Goal: Task Accomplishment & Management: Use online tool/utility

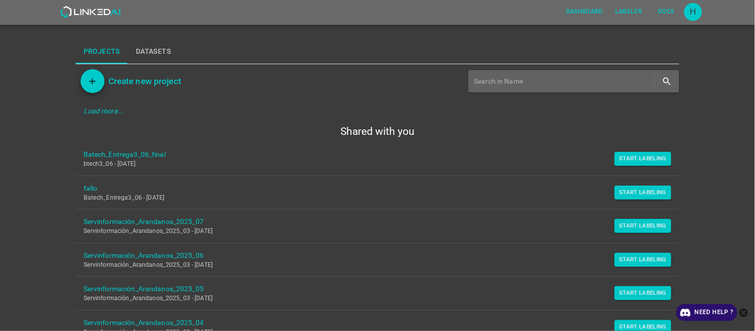
drag, startPoint x: 641, startPoint y: 153, endPoint x: 463, endPoint y: 170, distance: 178.4
click at [641, 153] on button "Start Labeling" at bounding box center [643, 159] width 57 height 14
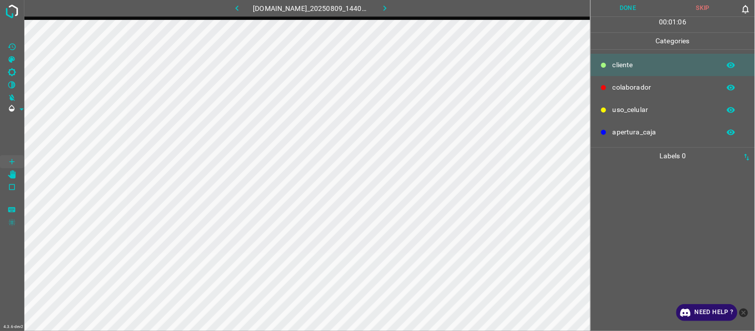
click at [688, 205] on div at bounding box center [673, 247] width 158 height 167
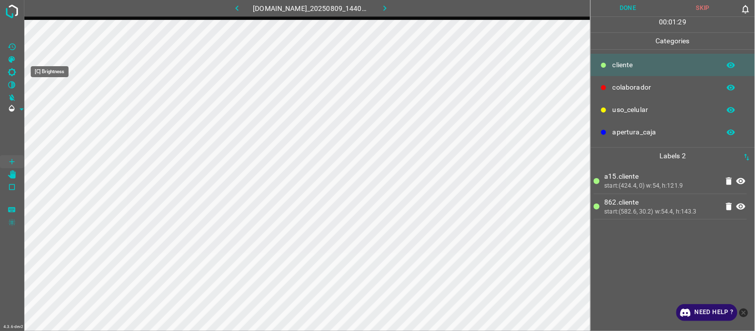
click at [8, 69] on icon "[C] Brightness" at bounding box center [11, 72] width 9 height 9
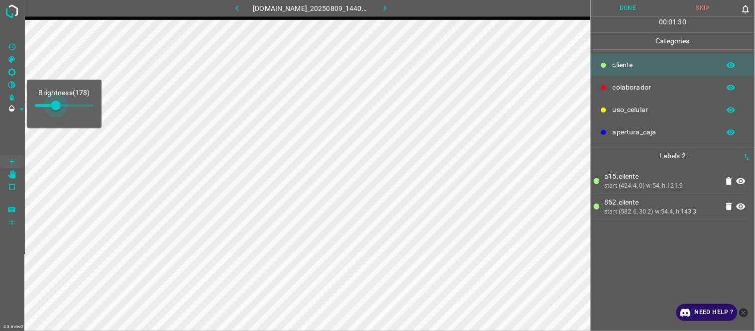
type input "186"
drag, startPoint x: 49, startPoint y: 105, endPoint x: 57, endPoint y: 105, distance: 8.0
click at [57, 105] on span at bounding box center [57, 106] width 10 height 10
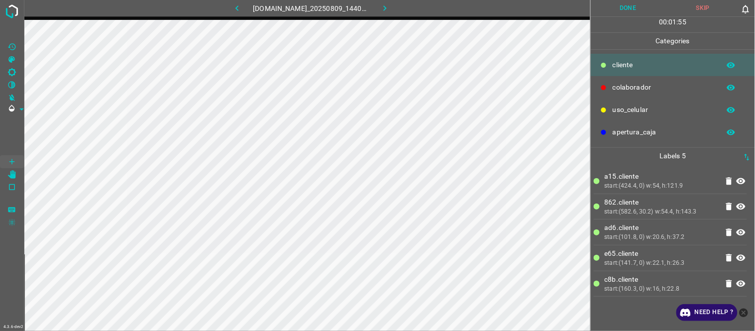
click at [673, 222] on p "ad6.​​cliente" at bounding box center [661, 227] width 113 height 10
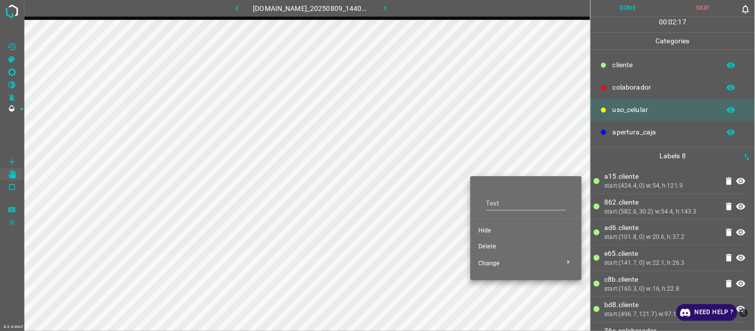
click at [488, 229] on span "Hide" at bounding box center [526, 230] width 96 height 9
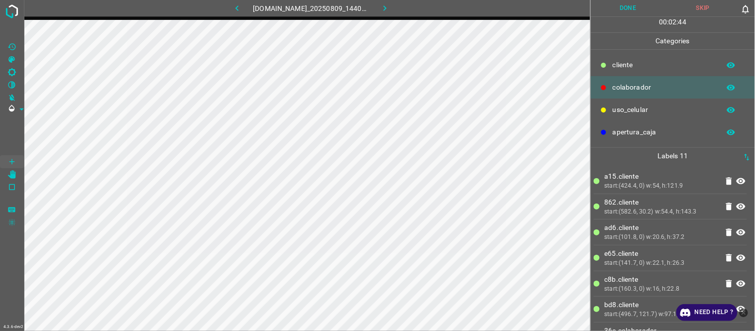
click at [620, 9] on button "Done" at bounding box center [628, 8] width 75 height 16
click at [390, 9] on icon "button" at bounding box center [385, 8] width 10 height 10
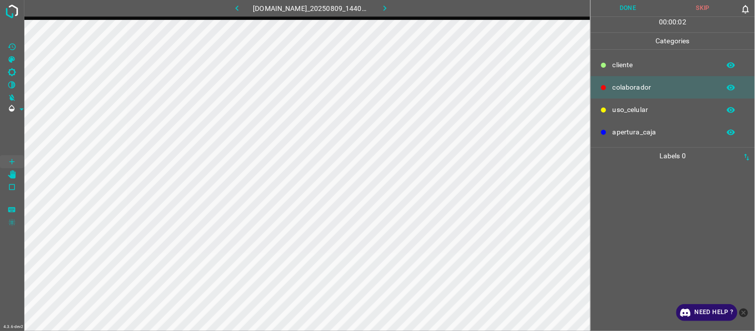
click at [234, 5] on icon "button" at bounding box center [237, 8] width 10 height 10
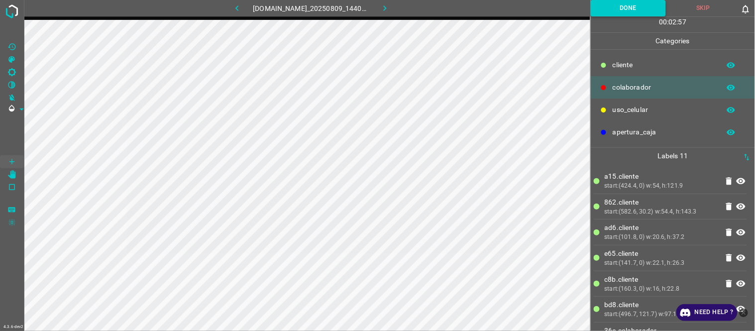
drag, startPoint x: 648, startPoint y: 8, endPoint x: 606, endPoint y: 15, distance: 42.9
click at [646, 8] on button "Done" at bounding box center [628, 8] width 75 height 16
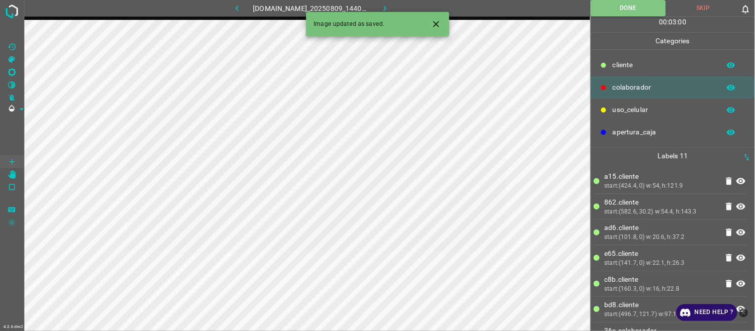
click at [400, 5] on button "button" at bounding box center [385, 8] width 32 height 16
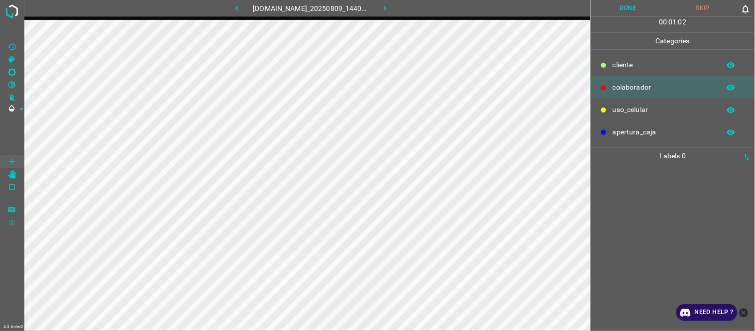
click at [669, 218] on div at bounding box center [673, 247] width 158 height 167
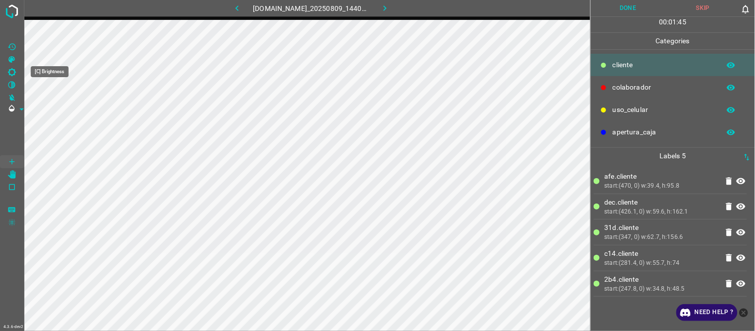
click at [13, 72] on icon "[C] Brightness" at bounding box center [11, 72] width 9 height 9
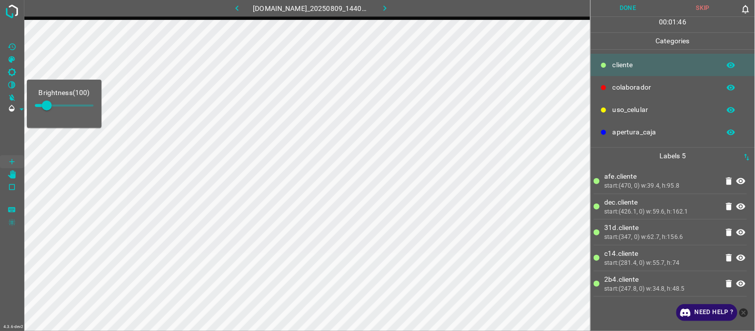
type input "182"
click at [56, 109] on span at bounding box center [56, 106] width 10 height 10
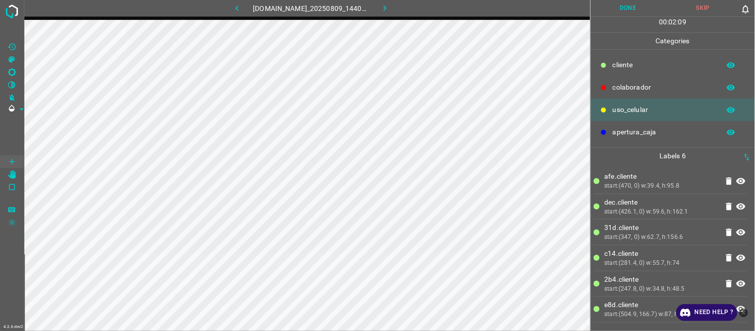
click at [648, 202] on p "dec.​​cliente" at bounding box center [661, 202] width 113 height 10
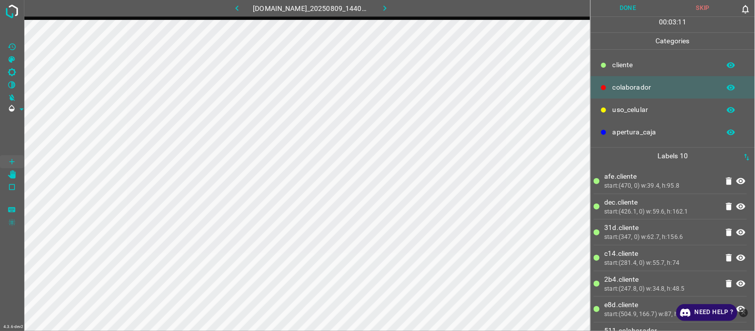
click at [624, 7] on button "Done" at bounding box center [628, 8] width 75 height 16
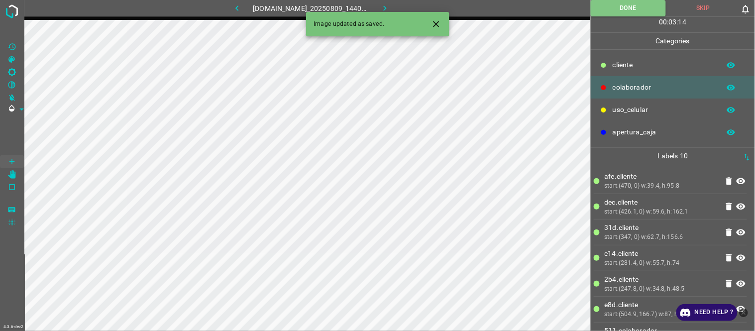
click at [385, 5] on icon "button" at bounding box center [385, 8] width 10 height 10
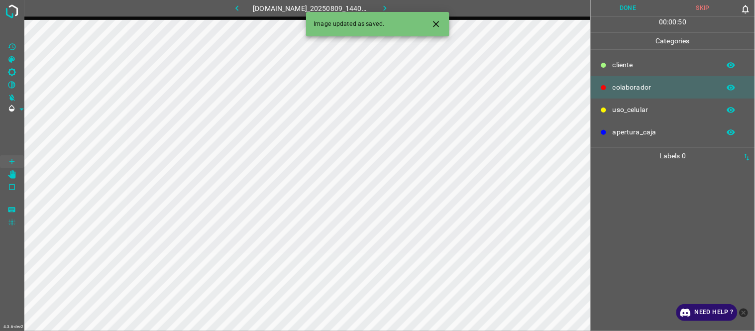
click at [687, 223] on div at bounding box center [673, 247] width 158 height 167
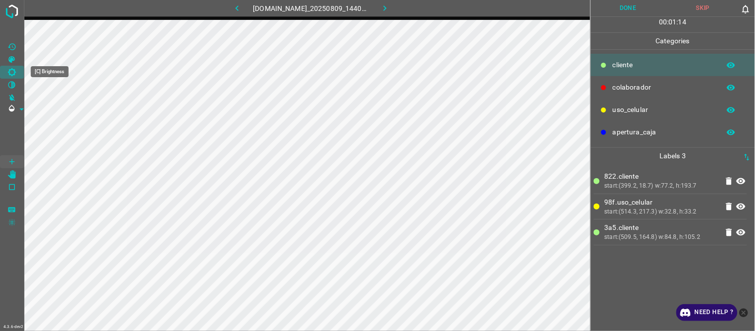
click at [11, 72] on icon "[C] Brightness" at bounding box center [11, 72] width 9 height 9
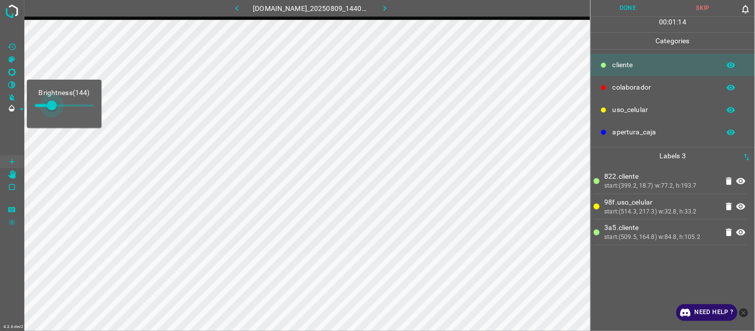
type input "153"
click at [53, 109] on span at bounding box center [53, 106] width 10 height 10
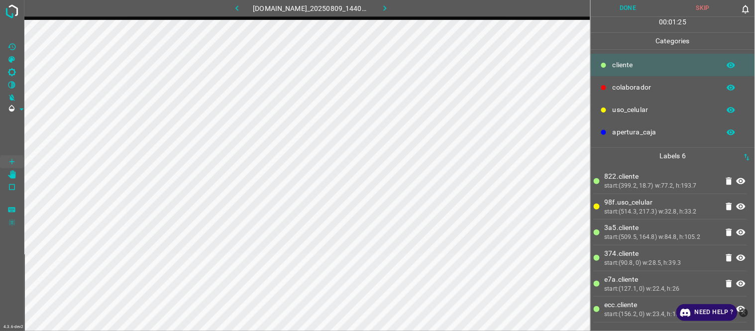
click at [240, 7] on button "button" at bounding box center [237, 8] width 32 height 16
click at [15, 70] on icon "[C] Brightness" at bounding box center [11, 72] width 9 height 9
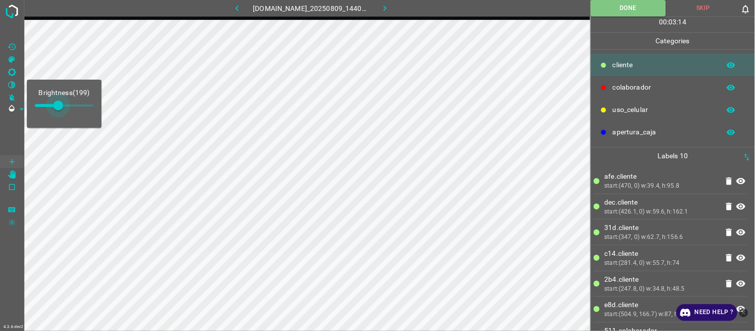
type input "153"
click at [53, 110] on span at bounding box center [53, 106] width 10 height 10
click at [390, 11] on icon "button" at bounding box center [385, 8] width 10 height 10
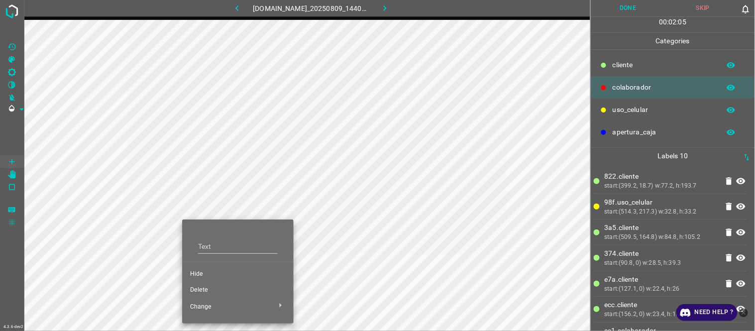
click at [216, 270] on span "Hide" at bounding box center [238, 274] width 96 height 9
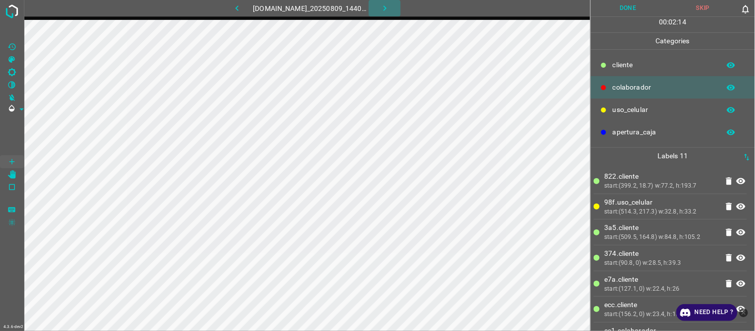
click at [387, 8] on icon "button" at bounding box center [385, 8] width 10 height 10
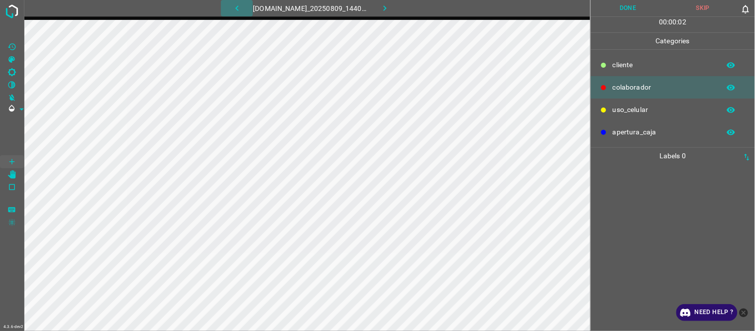
click at [234, 3] on icon "button" at bounding box center [237, 8] width 10 height 10
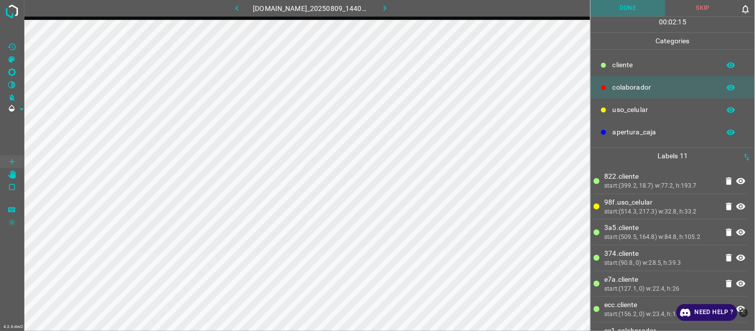
click at [636, 8] on button "Done" at bounding box center [628, 8] width 75 height 16
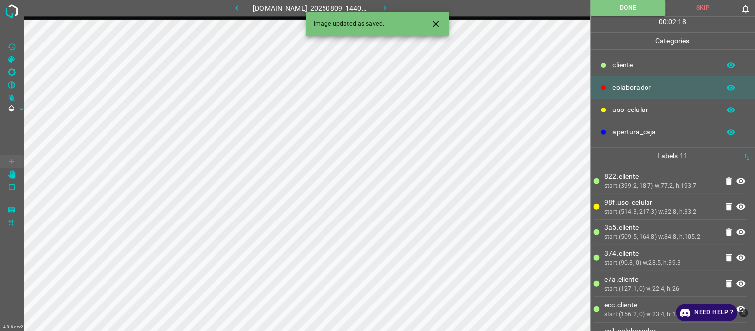
click at [390, 8] on icon "button" at bounding box center [385, 8] width 10 height 10
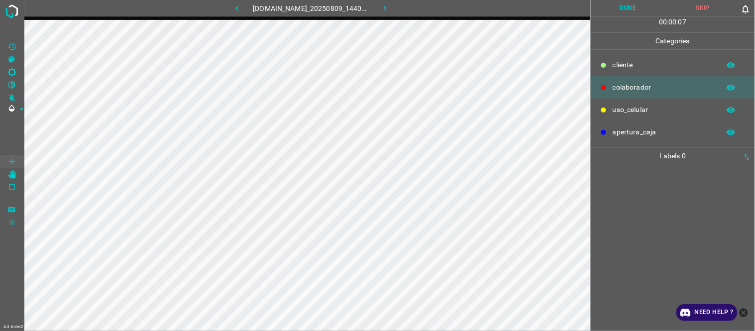
click at [639, 204] on div at bounding box center [673, 247] width 158 height 167
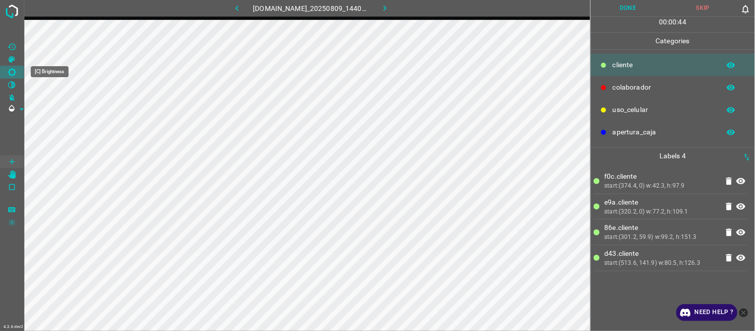
drag, startPoint x: 16, startPoint y: 73, endPoint x: 22, endPoint y: 77, distance: 7.3
click at [17, 72] on Brightness"] "[C] Brightness" at bounding box center [12, 72] width 24 height 13
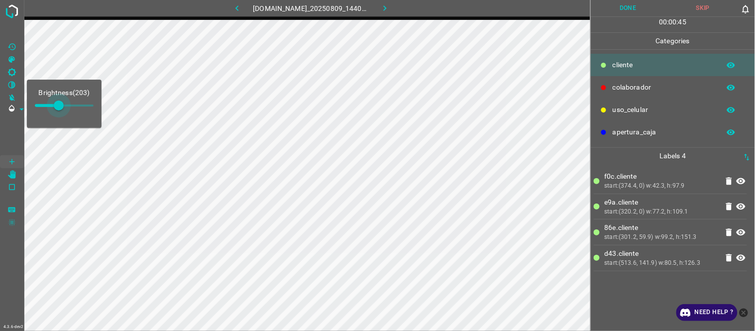
type input "225"
click at [61, 104] on span at bounding box center [61, 106] width 10 height 10
click at [669, 234] on div "start:(301.2, 59.9) w:99.2, h:151.3" at bounding box center [661, 237] width 113 height 9
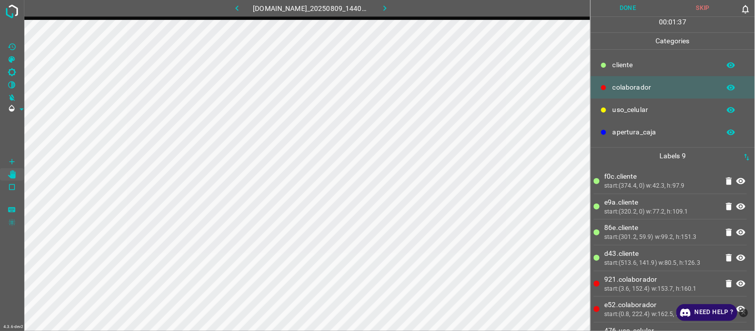
click at [390, 5] on icon "button" at bounding box center [385, 8] width 10 height 10
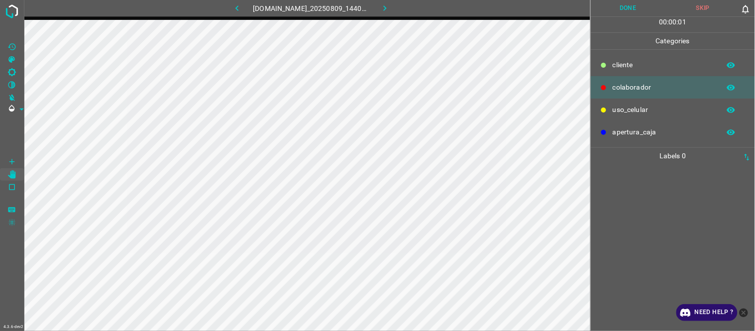
click at [232, 8] on icon "button" at bounding box center [237, 8] width 10 height 10
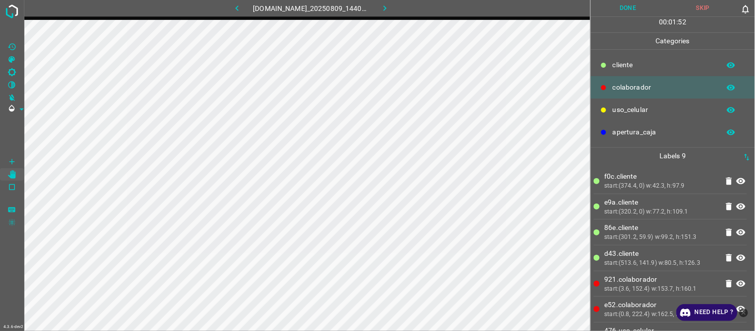
drag, startPoint x: 629, startPoint y: 7, endPoint x: 616, endPoint y: 13, distance: 14.9
click at [630, 8] on button "Done" at bounding box center [628, 8] width 75 height 16
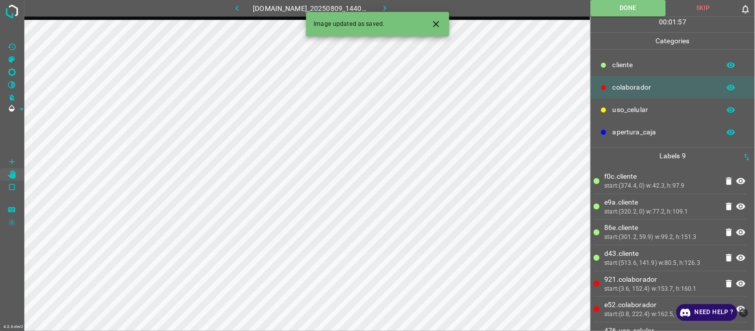
click at [390, 5] on icon "button" at bounding box center [385, 8] width 10 height 10
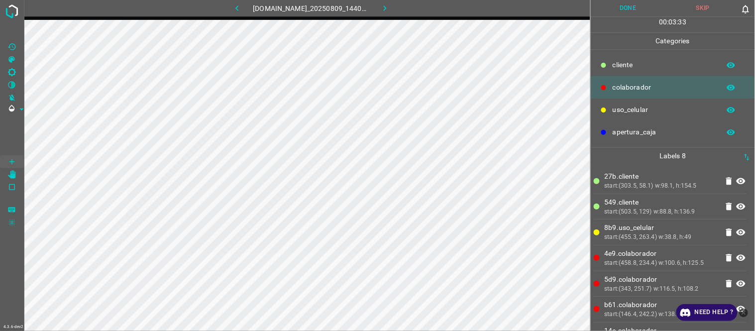
click at [621, 9] on button "Done" at bounding box center [628, 8] width 75 height 16
click at [623, 16] on button "Done" at bounding box center [628, 8] width 75 height 16
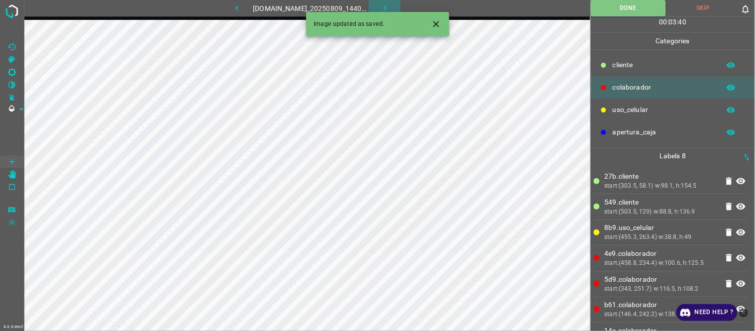
click at [386, 10] on icon "button" at bounding box center [385, 8] width 10 height 10
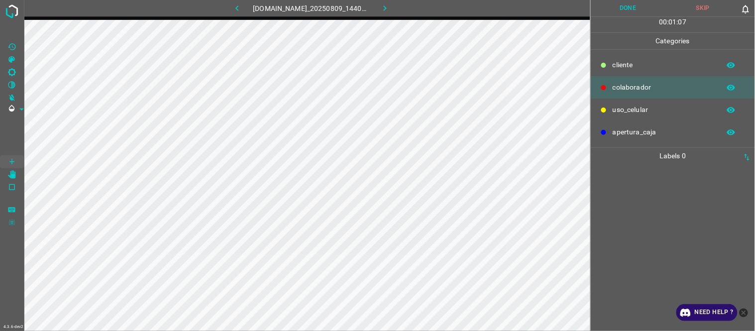
click at [15, 70] on icon "[C] Brightness" at bounding box center [11, 72] width 9 height 9
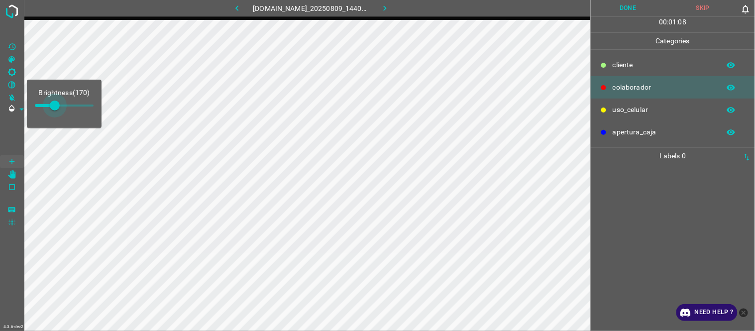
type input "195"
drag, startPoint x: 52, startPoint y: 107, endPoint x: 58, endPoint y: 107, distance: 5.5
click at [58, 107] on span at bounding box center [58, 106] width 10 height 10
drag, startPoint x: 682, startPoint y: 217, endPoint x: 598, endPoint y: 193, distance: 87.6
click at [680, 217] on div at bounding box center [673, 247] width 158 height 167
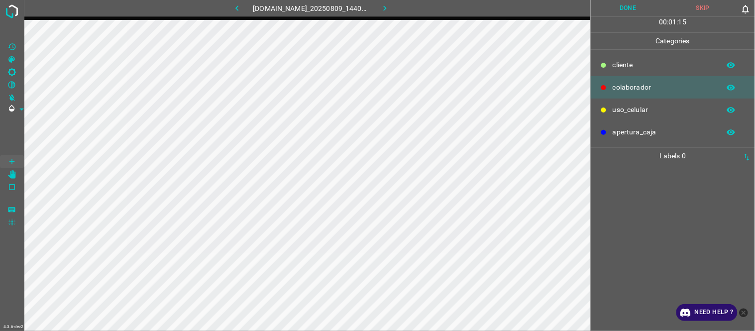
click at [669, 222] on div at bounding box center [673, 247] width 158 height 167
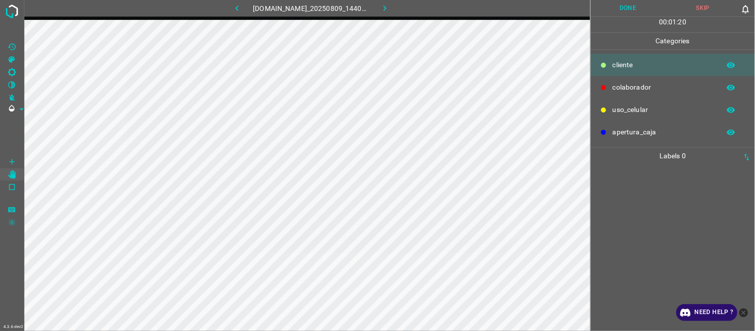
click at [232, 9] on icon "button" at bounding box center [237, 8] width 10 height 10
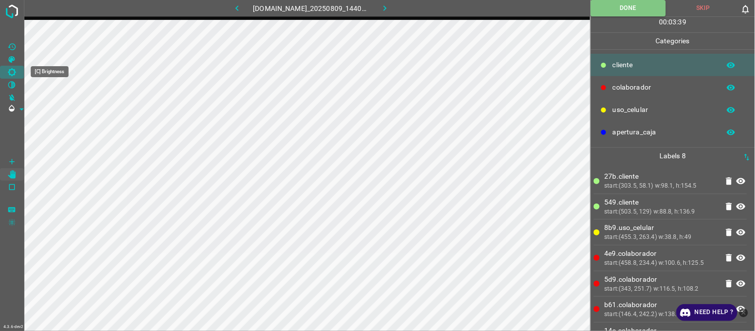
click at [19, 69] on Brightness"] "[C] Brightness" at bounding box center [12, 72] width 24 height 13
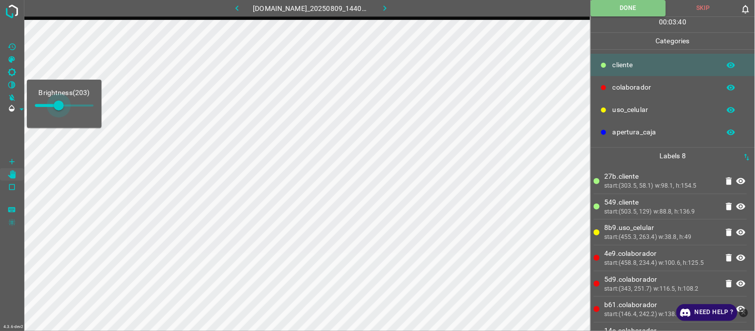
type input "233"
drag, startPoint x: 56, startPoint y: 100, endPoint x: 62, endPoint y: 102, distance: 6.8
click at [62, 102] on span at bounding box center [62, 106] width 10 height 10
click at [382, 5] on button "button" at bounding box center [385, 8] width 32 height 16
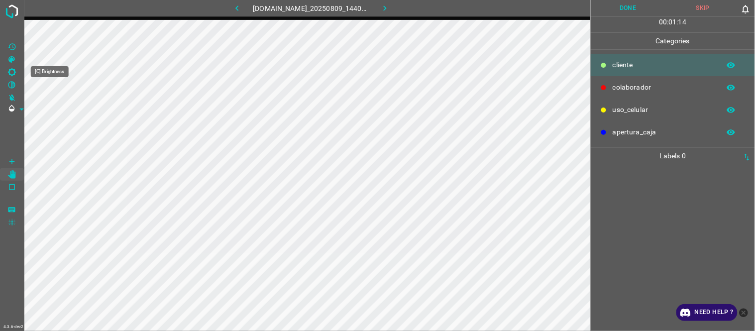
click at [16, 75] on icon "[C] Brightness" at bounding box center [11, 72] width 9 height 9
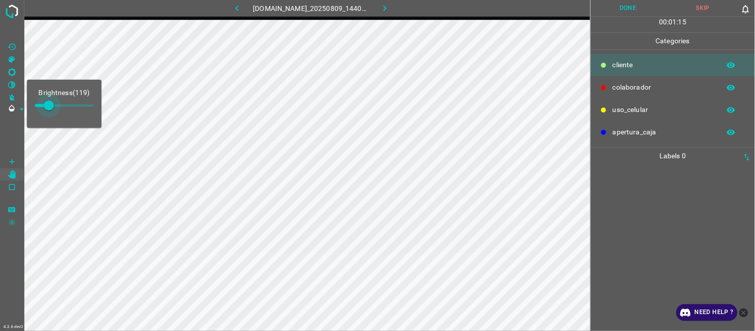
type input "170"
drag, startPoint x: 47, startPoint y: 110, endPoint x: 55, endPoint y: 110, distance: 8.0
click at [55, 110] on span at bounding box center [55, 106] width 10 height 10
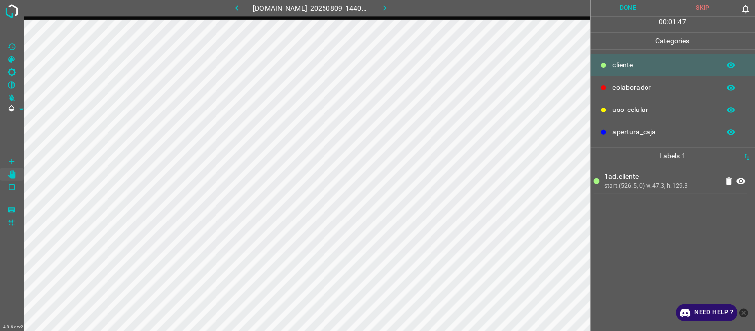
click at [647, 225] on div "1ad.​​cliente start:(526.5, 0) w:47.3, h:129.3" at bounding box center [673, 247] width 158 height 167
click at [639, 225] on div "1ad.​​cliente start:(526.5, 0) w:47.3, h:129.3" at bounding box center [673, 247] width 158 height 167
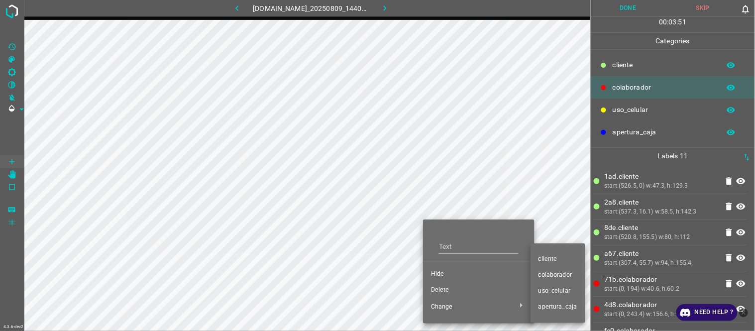
click at [545, 258] on span "​​cliente" at bounding box center [557, 259] width 39 height 9
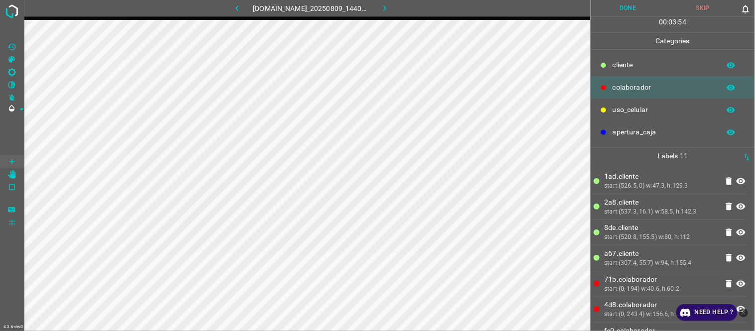
click at [669, 247] on li "a67.​​cliente start:(307.4, 55.7) w:94, h:155.4" at bounding box center [670, 257] width 153 height 25
click at [638, 6] on button "Done" at bounding box center [628, 8] width 75 height 16
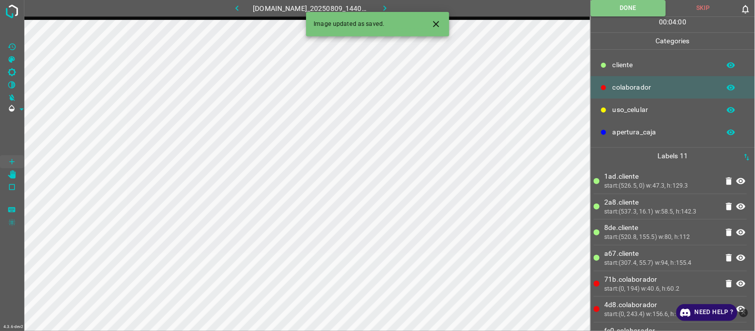
click at [384, 10] on icon "button" at bounding box center [385, 8] width 10 height 10
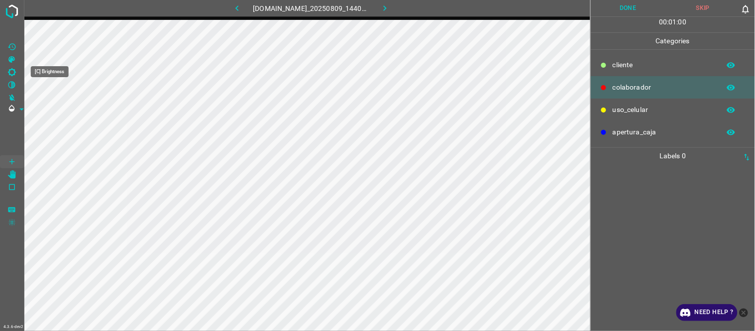
click at [16, 77] on Brightness"] "[C] Brightness" at bounding box center [12, 72] width 24 height 13
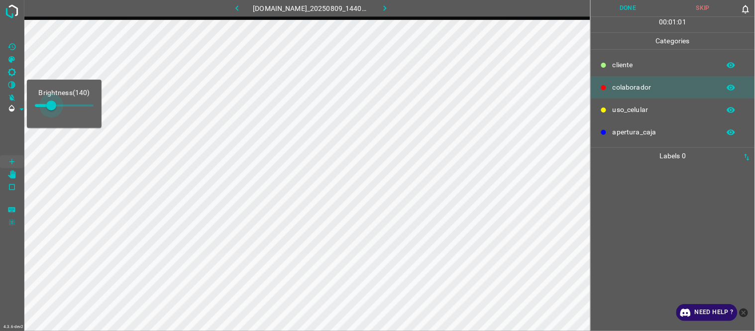
type input "216"
drag, startPoint x: 49, startPoint y: 110, endPoint x: 60, endPoint y: 111, distance: 11.5
click at [60, 110] on span at bounding box center [60, 106] width 10 height 10
click at [10, 42] on icon "[Z] Restore Values" at bounding box center [11, 46] width 9 height 9
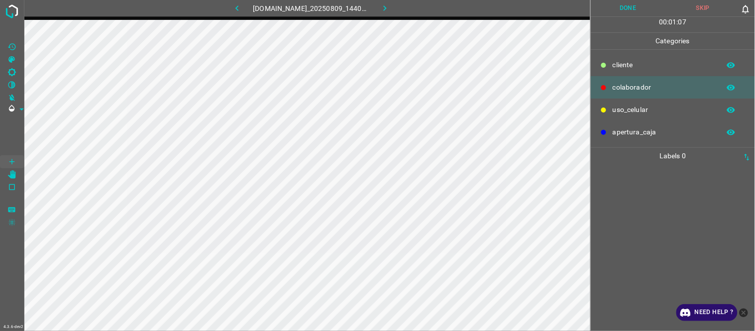
click at [646, 229] on div at bounding box center [673, 247] width 158 height 167
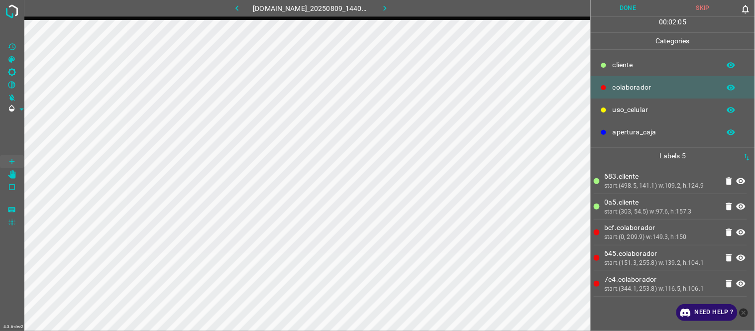
click at [16, 73] on icon "[C] Brightness" at bounding box center [11, 72] width 9 height 9
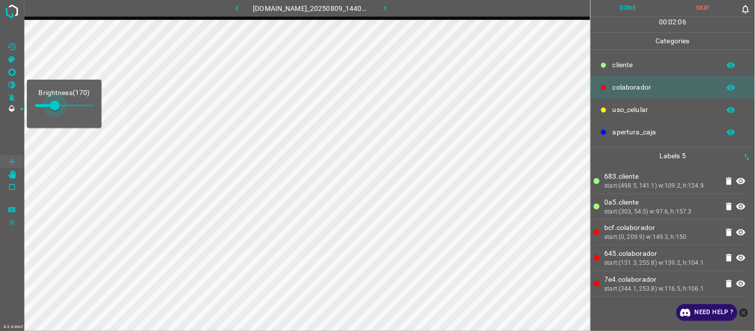
type input "178"
drag, startPoint x: 50, startPoint y: 104, endPoint x: 56, endPoint y: 105, distance: 5.6
click at [56, 105] on span at bounding box center [56, 106] width 10 height 10
click at [647, 272] on li "7e4.colaborador start:(344.1, 253.8) w:116.5, h:106.1" at bounding box center [670, 283] width 153 height 25
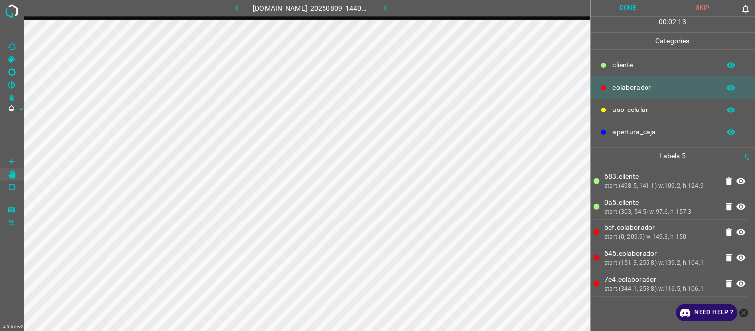
click at [626, 12] on button "Done" at bounding box center [628, 8] width 75 height 16
click at [390, 7] on icon "button" at bounding box center [385, 8] width 10 height 10
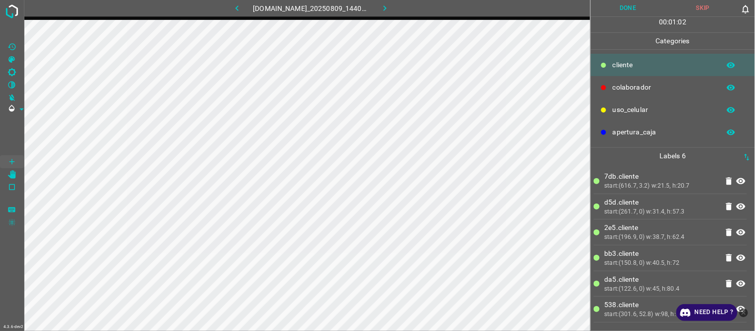
click at [698, 300] on icon "close-help" at bounding box center [743, 312] width 9 height 9
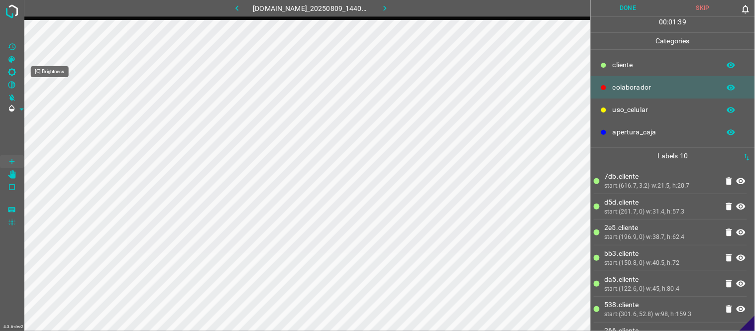
click at [12, 73] on icon "[C] Brightness" at bounding box center [11, 72] width 9 height 9
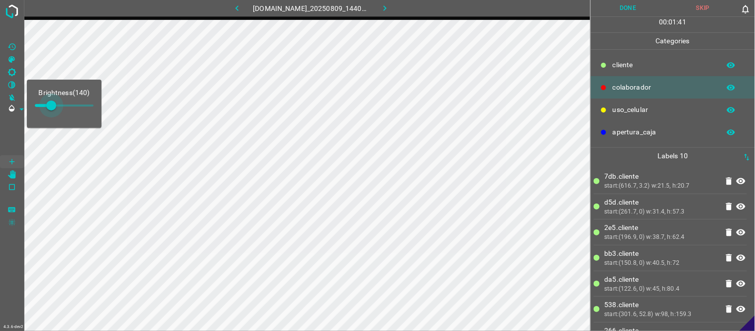
type input "148"
click at [52, 104] on span at bounding box center [52, 106] width 10 height 10
click at [11, 41] on Values"] "[Z] Restore Values" at bounding box center [12, 46] width 24 height 13
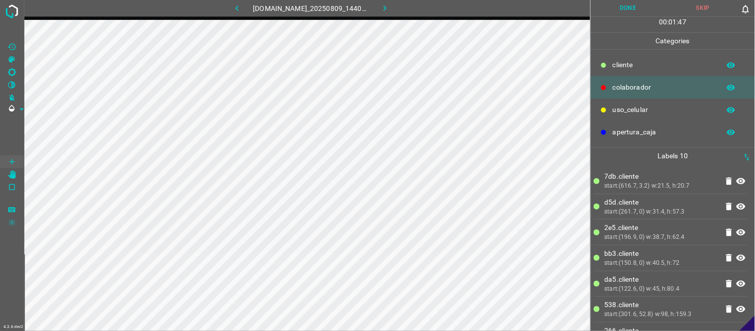
click at [621, 6] on button "Done" at bounding box center [628, 8] width 75 height 16
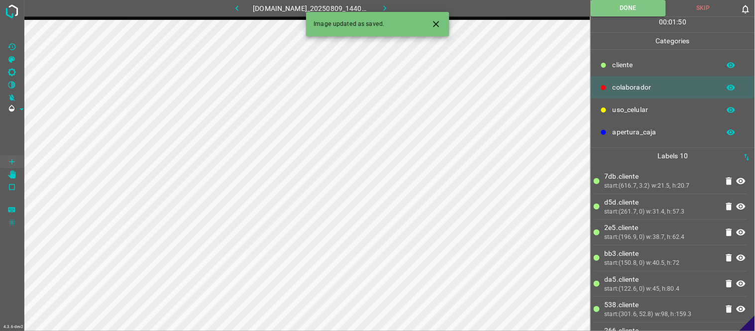
click at [445, 26] on button "Close" at bounding box center [436, 24] width 18 height 18
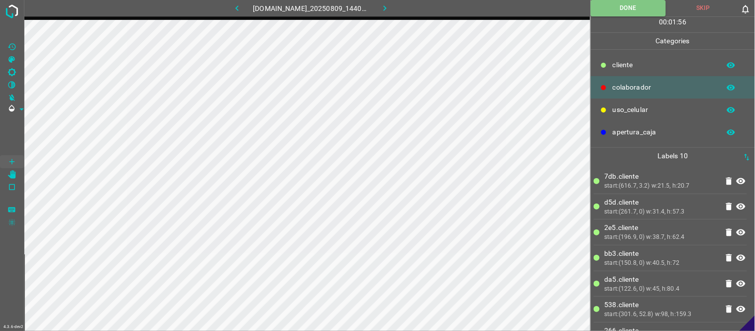
click at [390, 12] on icon "button" at bounding box center [385, 8] width 10 height 10
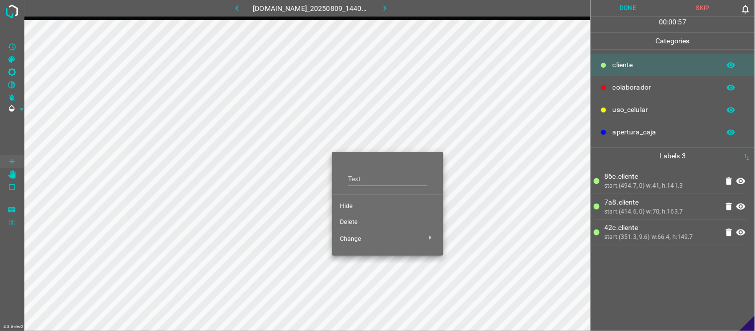
click at [365, 204] on span "Hide" at bounding box center [388, 206] width 96 height 9
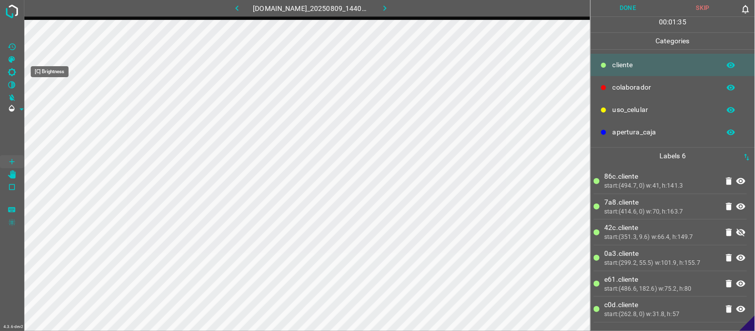
click at [16, 73] on icon "[C] Brightness" at bounding box center [11, 72] width 9 height 9
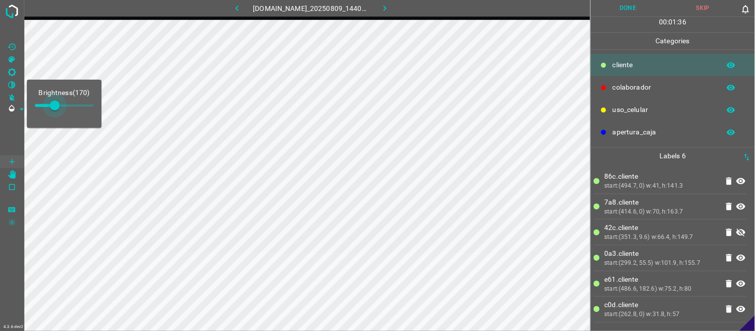
type input "178"
click at [56, 102] on span at bounding box center [56, 106] width 10 height 10
click at [668, 210] on div "start:(414.6, 0) w:70, h:163.7" at bounding box center [661, 212] width 113 height 9
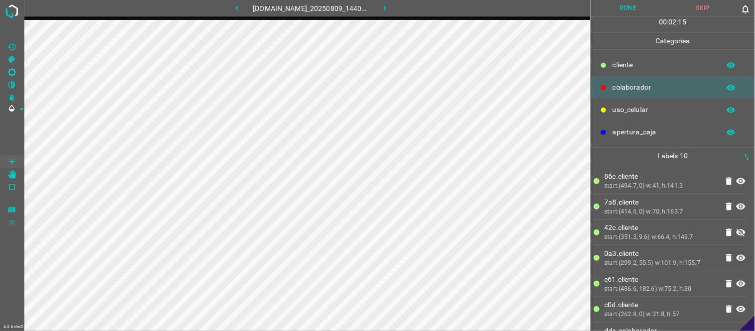
click at [239, 5] on button "button" at bounding box center [237, 8] width 32 height 16
click at [386, 1] on button "button" at bounding box center [385, 8] width 32 height 16
drag, startPoint x: 13, startPoint y: 70, endPoint x: 21, endPoint y: 77, distance: 10.3
click at [15, 71] on icon "[C] Brightness" at bounding box center [12, 72] width 8 height 8
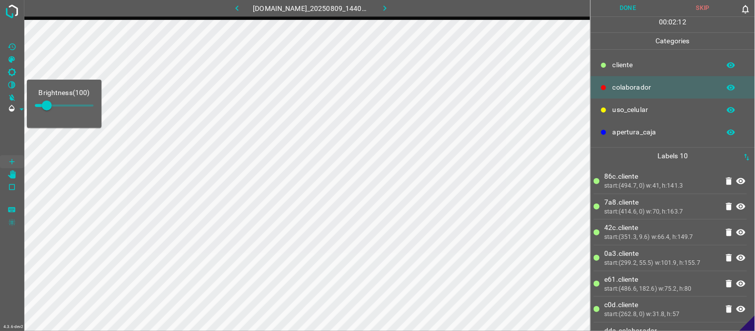
type input "170"
click at [55, 110] on span at bounding box center [55, 106] width 10 height 10
click at [632, 5] on button "Done" at bounding box center [628, 8] width 75 height 16
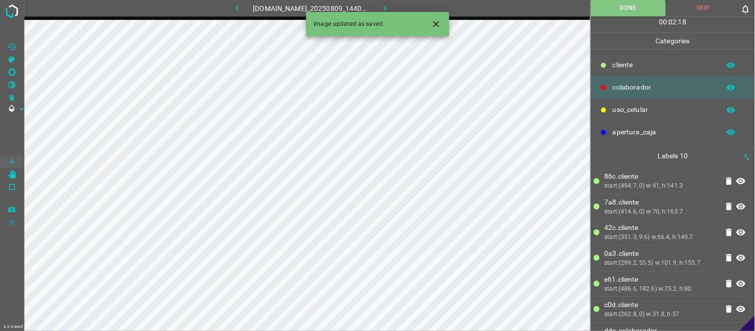
click at [383, 5] on button "button" at bounding box center [385, 8] width 32 height 16
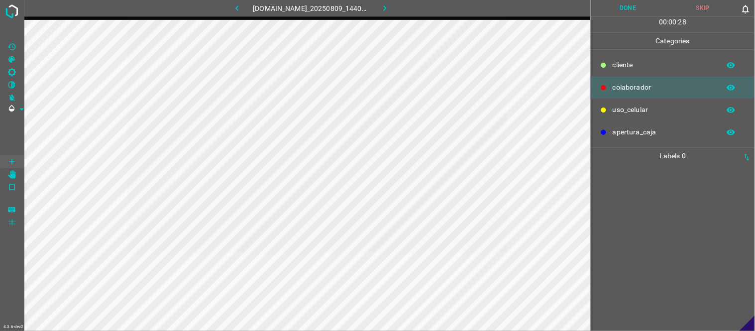
click at [672, 185] on div at bounding box center [673, 247] width 158 height 167
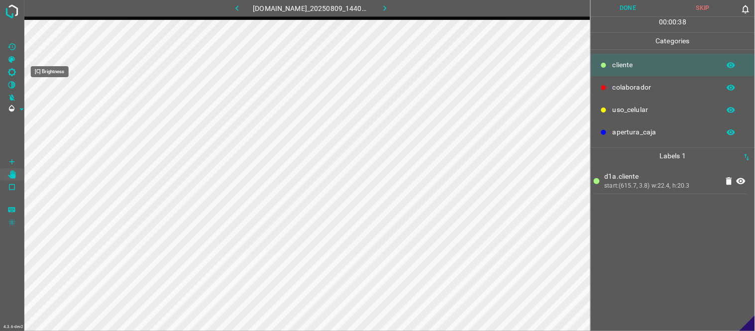
click at [13, 68] on icon "[C] Brightness" at bounding box center [11, 72] width 9 height 9
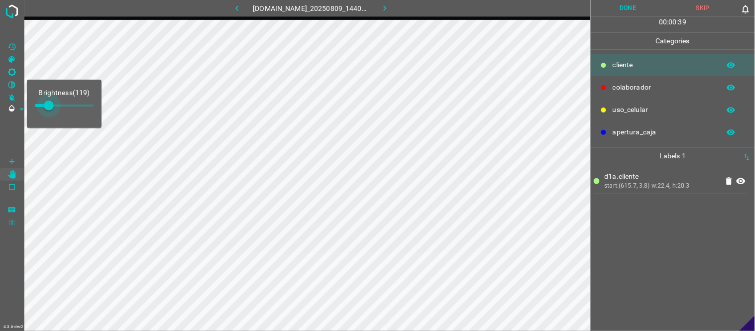
type input "140"
drag, startPoint x: 43, startPoint y: 103, endPoint x: 51, endPoint y: 103, distance: 8.0
click at [51, 103] on span at bounding box center [51, 106] width 10 height 10
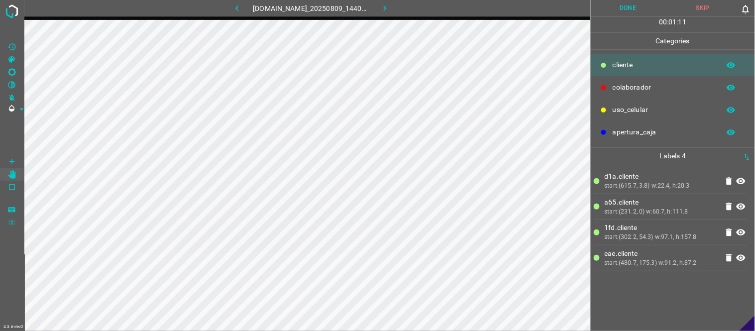
click at [687, 289] on div "d1a.​​cliente start:(615.7, 3.8) w:22.4, h:20.3 a65.​​cliente start:(231.2, 0) …" at bounding box center [673, 247] width 158 height 167
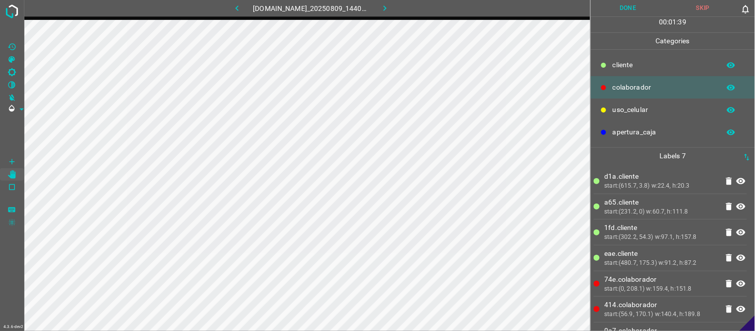
click at [637, 5] on button "Done" at bounding box center [628, 8] width 75 height 16
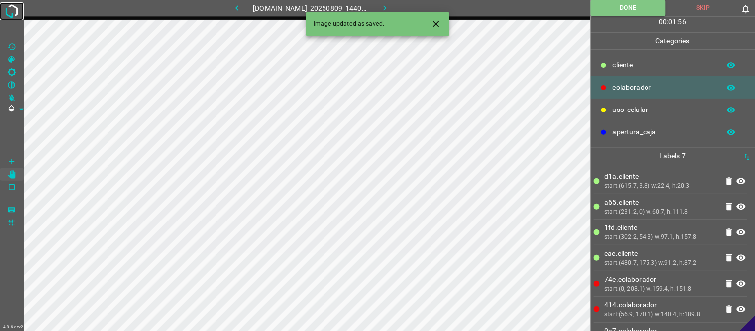
click at [15, 10] on img at bounding box center [12, 11] width 18 height 18
